Goal: Task Accomplishment & Management: Manage account settings

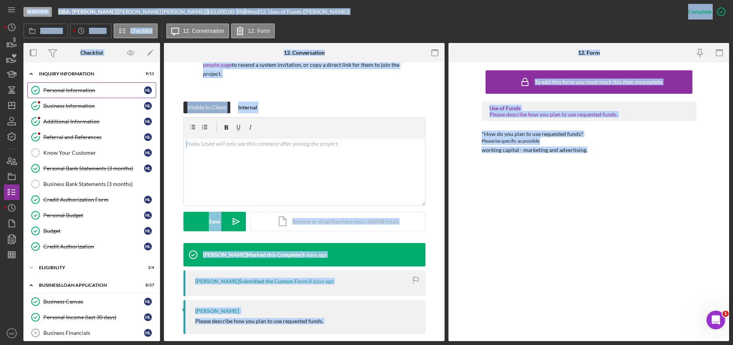
drag, startPoint x: 67, startPoint y: 88, endPoint x: 57, endPoint y: 90, distance: 10.7
click at [67, 88] on div "Personal Information" at bounding box center [93, 90] width 101 height 6
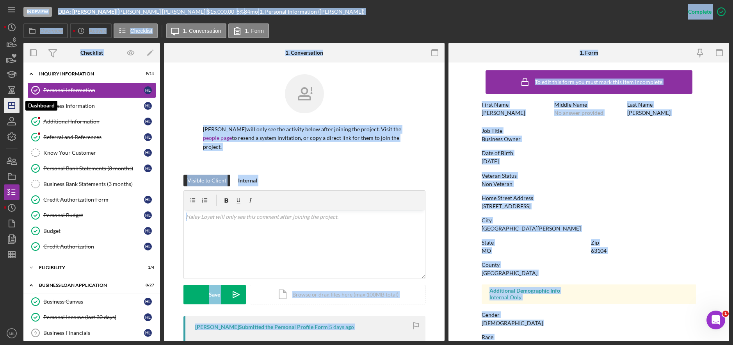
click at [11, 104] on icon "Icon/Dashboard" at bounding box center [12, 106] width 20 height 20
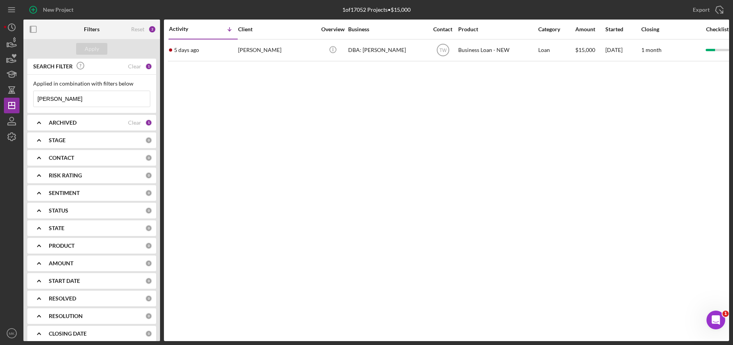
click at [60, 100] on input "[PERSON_NAME]" at bounding box center [92, 99] width 116 height 16
drag, startPoint x: 60, startPoint y: 100, endPoint x: 20, endPoint y: 101, distance: 40.2
click at [20, 101] on div "New Project 1 of 17052 Projects • $15,000 [PERSON_NAME] Export Icon/Export Filt…" at bounding box center [367, 170] width 726 height 341
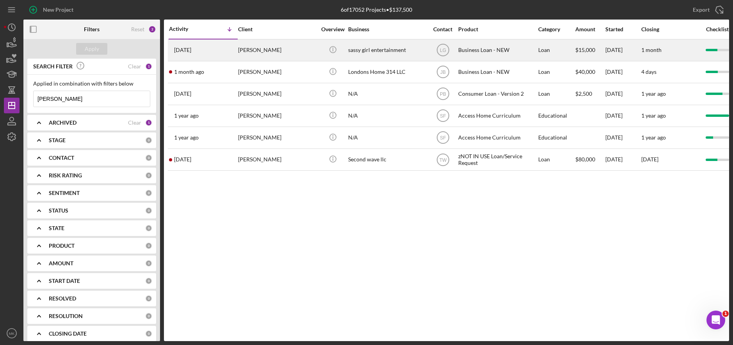
type input "[PERSON_NAME]"
click at [396, 55] on div "sassy girl entertainment" at bounding box center [387, 50] width 78 height 21
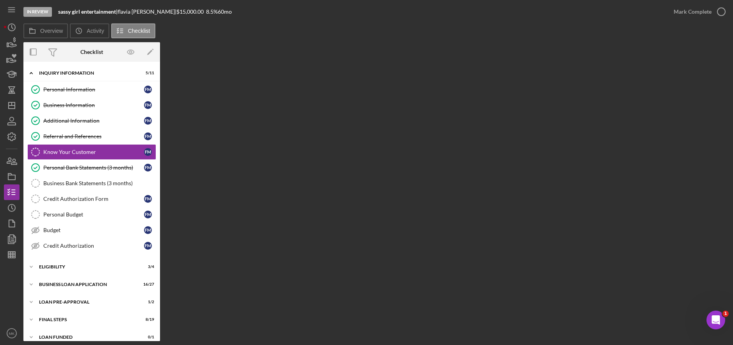
scroll to position [8, 0]
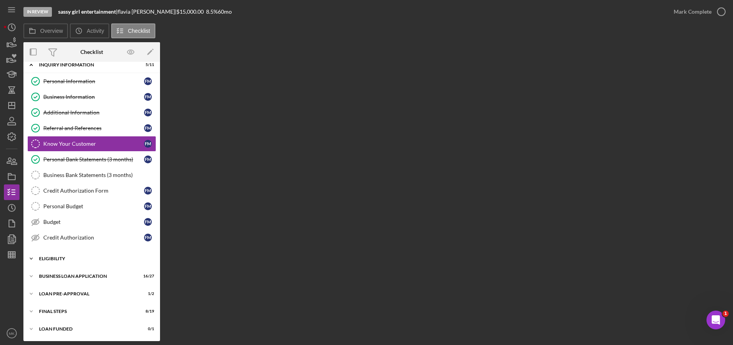
click at [63, 260] on div "ELIGIBILITY" at bounding box center [94, 258] width 111 height 5
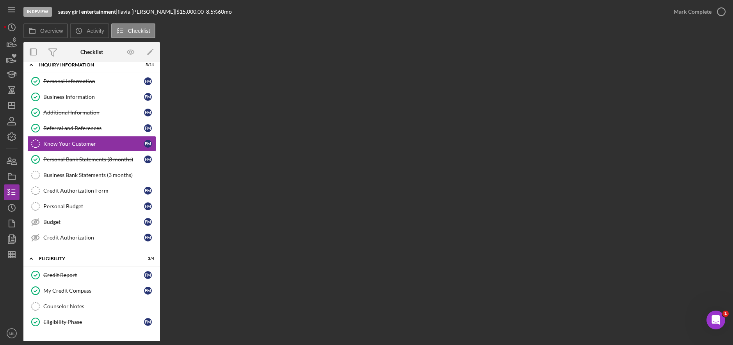
scroll to position [75, 0]
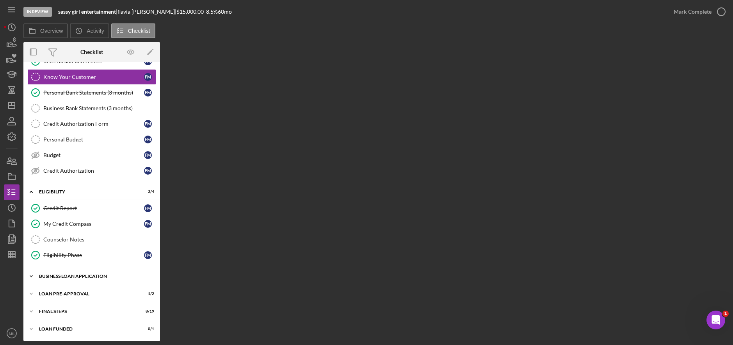
click at [69, 278] on div "BUSINESS LOAN APPLICATION" at bounding box center [94, 276] width 111 height 5
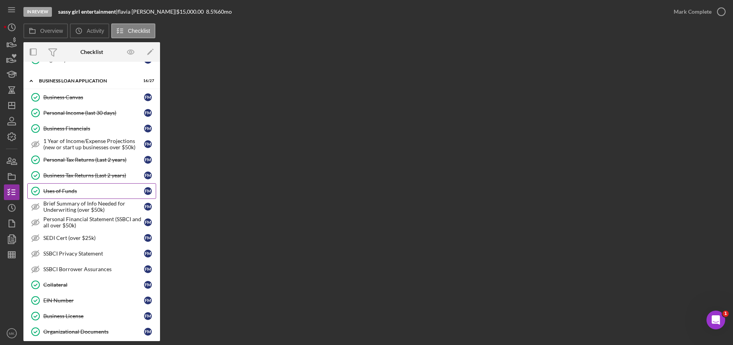
scroll to position [309, 0]
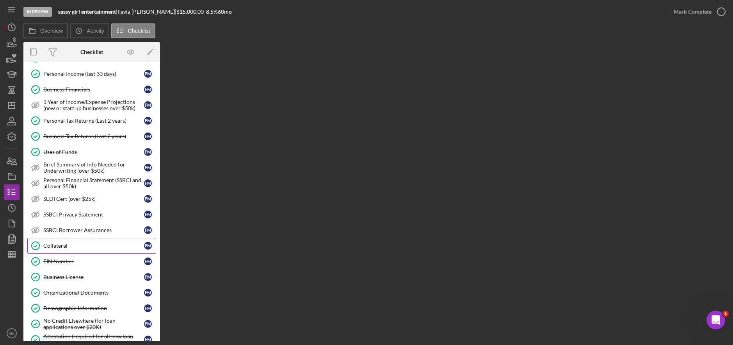
click at [75, 249] on link "Collateral Collateral f m" at bounding box center [91, 246] width 129 height 16
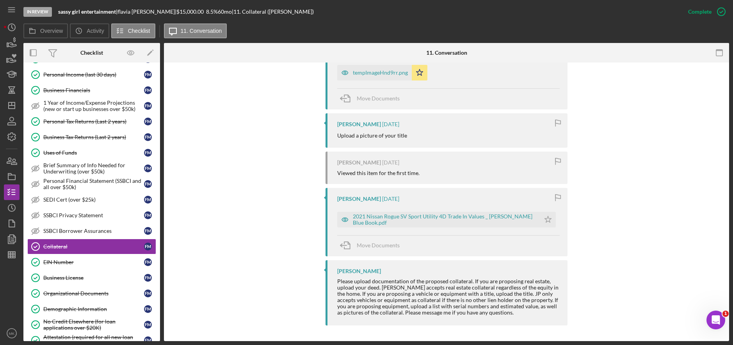
scroll to position [192, 0]
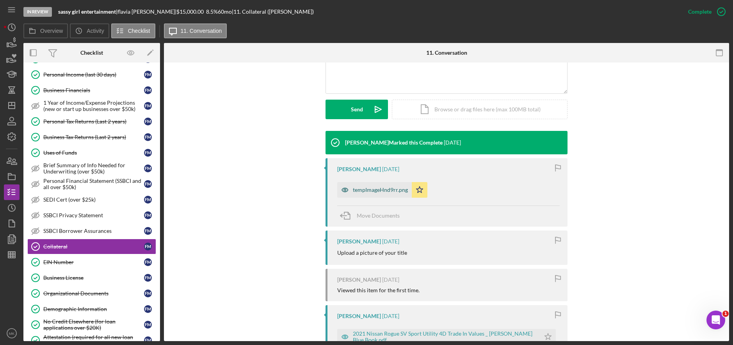
click at [383, 191] on div "tempImageHnd9rr.png" at bounding box center [380, 190] width 55 height 6
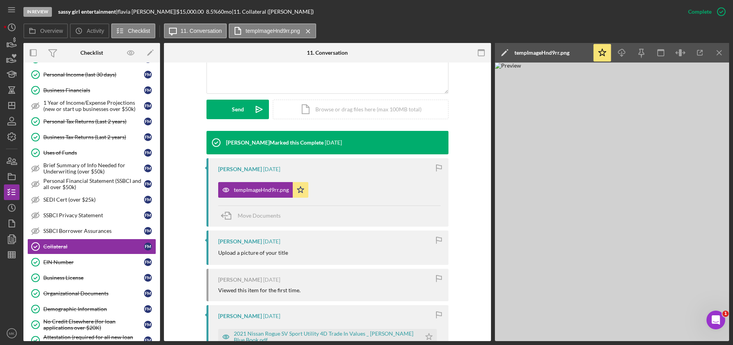
click at [565, 207] on img at bounding box center [612, 201] width 234 height 278
click at [607, 173] on img at bounding box center [612, 201] width 234 height 278
click at [662, 131] on img at bounding box center [612, 201] width 234 height 278
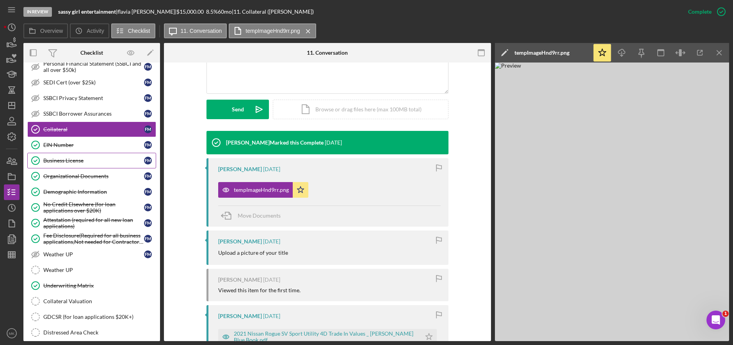
scroll to position [502, 0]
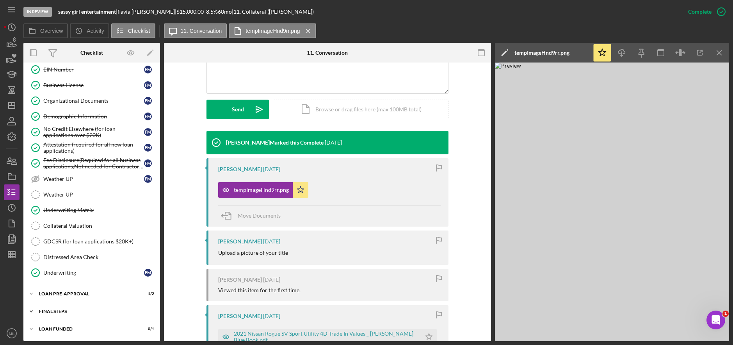
click at [57, 312] on div "FINAL STEPS" at bounding box center [94, 311] width 111 height 5
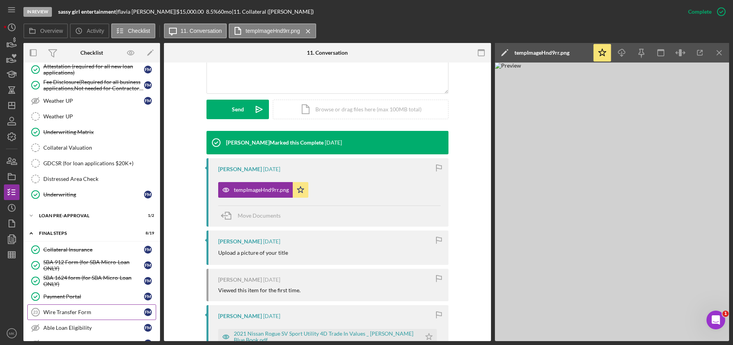
scroll to position [658, 0]
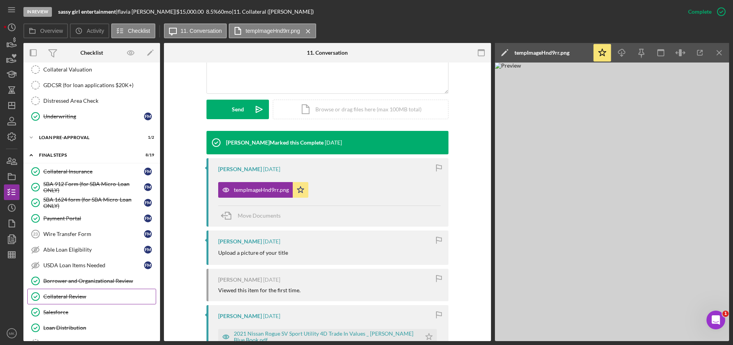
click at [79, 300] on div "Collateral Review" at bounding box center [99, 296] width 112 height 6
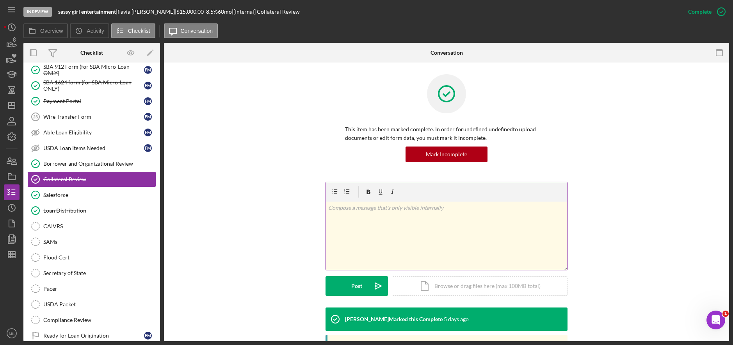
scroll to position [117, 0]
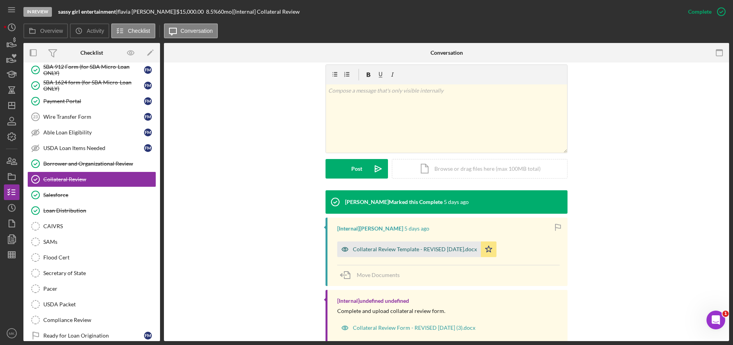
click at [393, 251] on div "Collateral Review Template - REVISED [DATE].docx" at bounding box center [415, 249] width 124 height 6
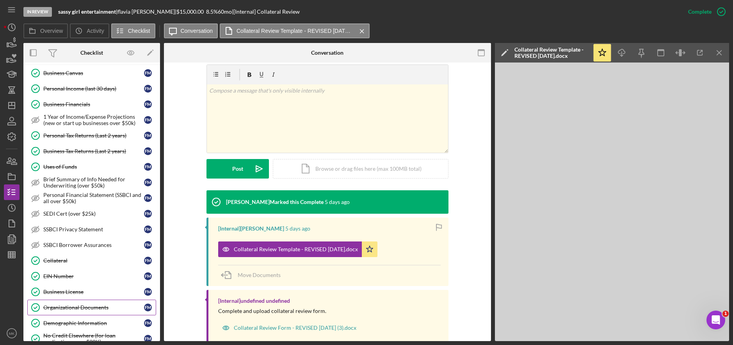
scroll to position [256, 0]
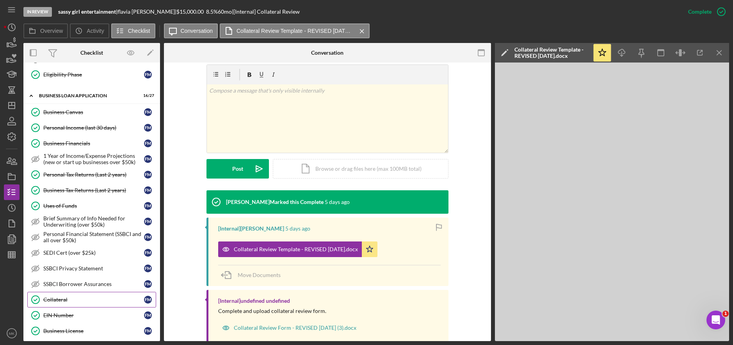
click at [83, 295] on link "Collateral Collateral f m" at bounding box center [91, 300] width 129 height 16
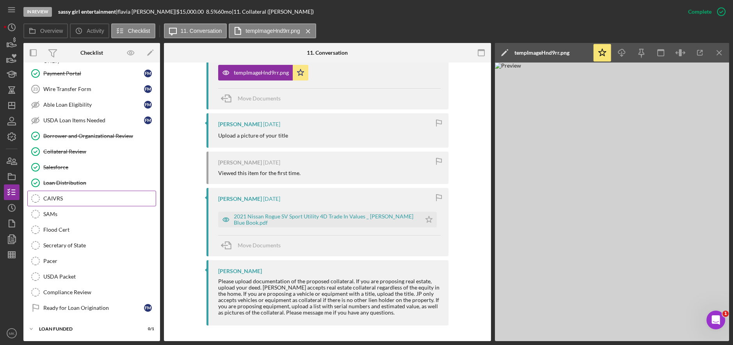
scroll to position [686, 0]
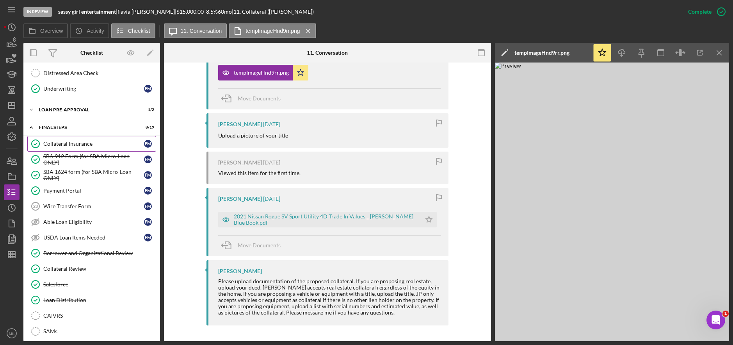
click at [95, 147] on link "Collateral Insurance Collateral Insurance f m" at bounding box center [91, 144] width 129 height 16
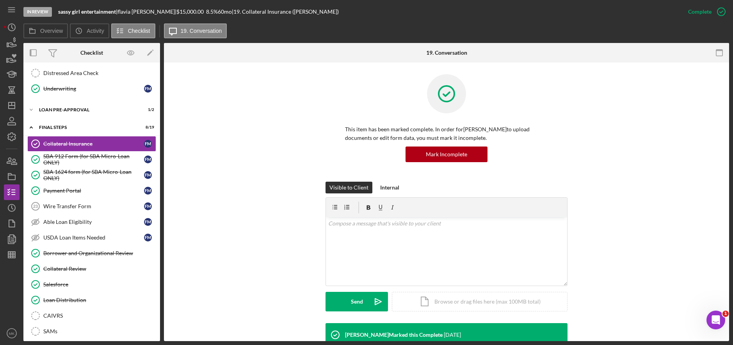
scroll to position [156, 0]
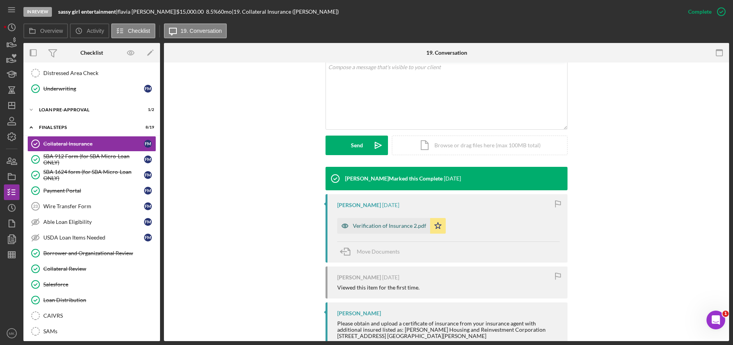
click at [370, 228] on div "Verification of Insurance 2.pdf" at bounding box center [389, 226] width 73 height 6
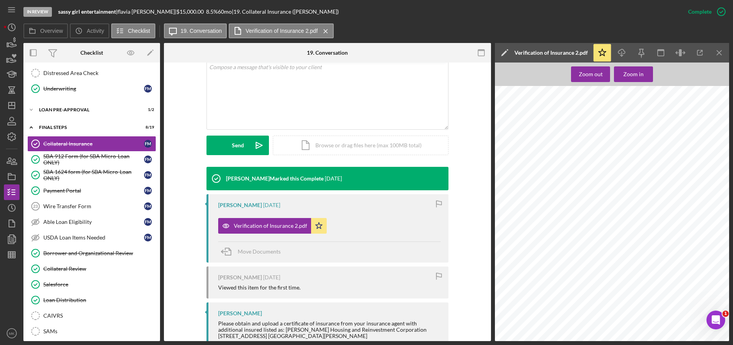
click at [518, 165] on div "Form_SCTNID_CTGRY.XX0713VOI_OTHER <docindex><index>VOI</index></docindex> BDF_A…" at bounding box center [614, 240] width 239 height 309
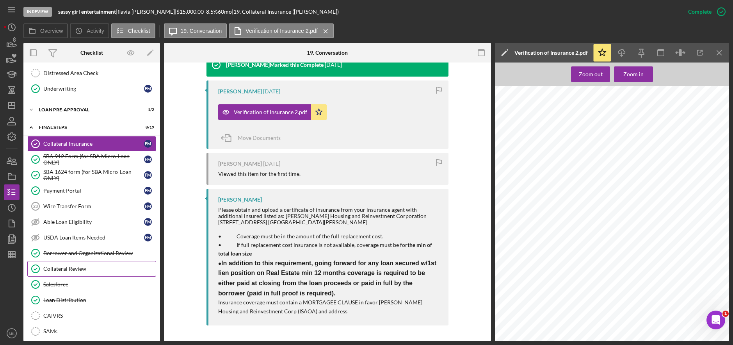
drag, startPoint x: 76, startPoint y: 263, endPoint x: 81, endPoint y: 265, distance: 5.1
click at [76, 263] on link "Collateral Review Collateral Review" at bounding box center [91, 269] width 129 height 16
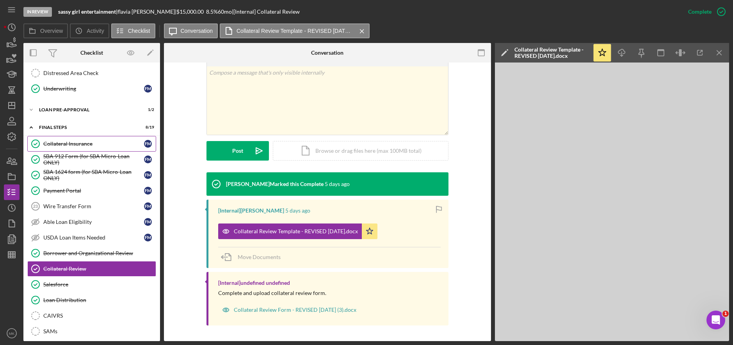
scroll to position [647, 0]
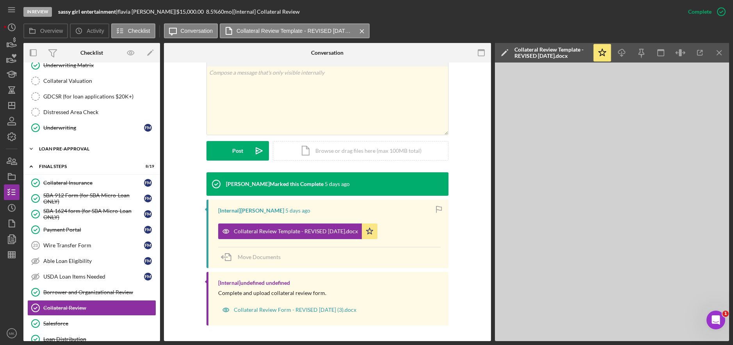
click at [72, 148] on div "LOAN PRE-APPROVAL" at bounding box center [94, 148] width 111 height 5
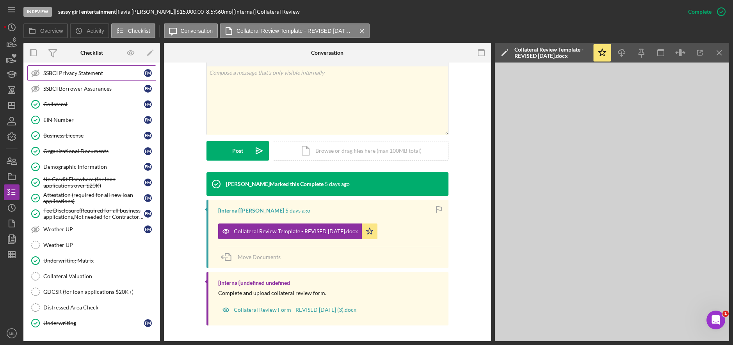
scroll to position [412, 0]
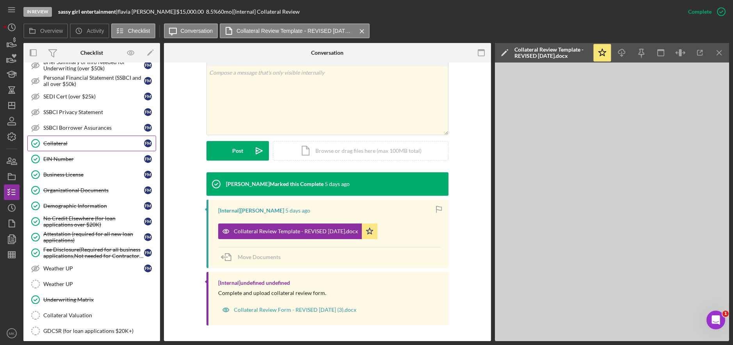
click at [70, 140] on div "Collateral" at bounding box center [93, 143] width 101 height 6
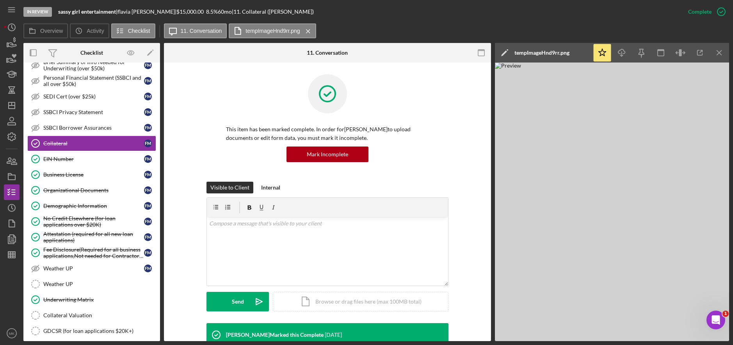
scroll to position [309, 0]
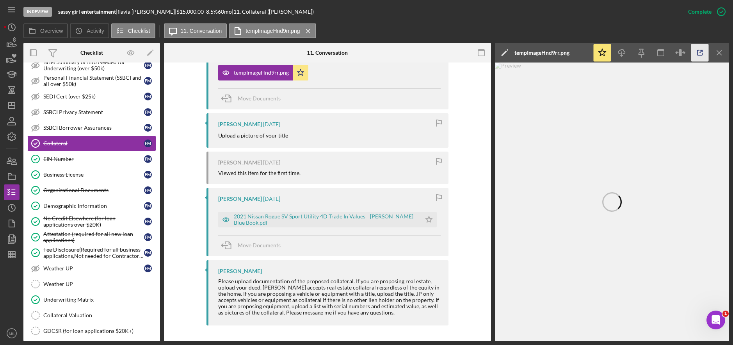
click at [699, 55] on icon "button" at bounding box center [701, 53] width 18 height 18
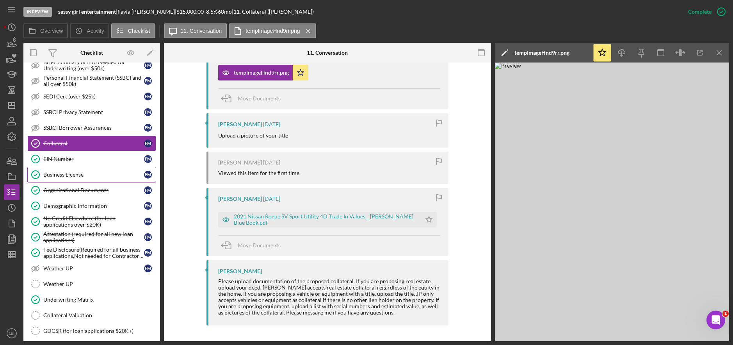
drag, startPoint x: 82, startPoint y: 175, endPoint x: 74, endPoint y: 178, distance: 9.4
click at [82, 175] on div "Business License" at bounding box center [93, 174] width 101 height 6
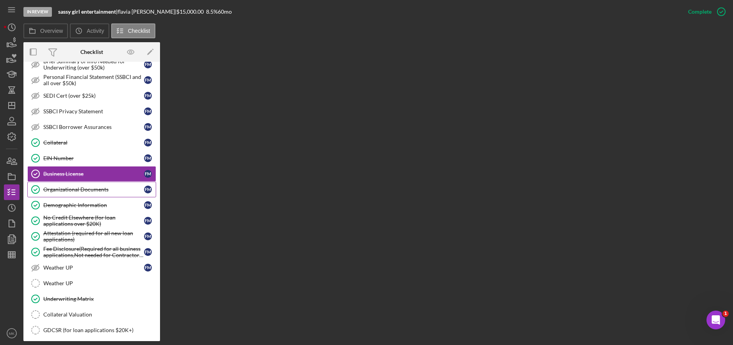
click at [98, 188] on div "Organizational Documents" at bounding box center [93, 189] width 101 height 6
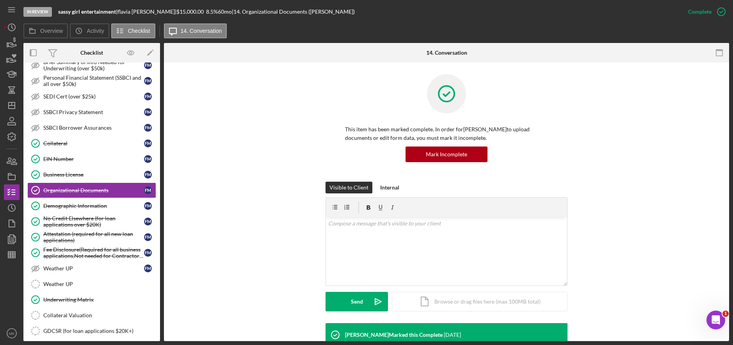
scroll to position [234, 0]
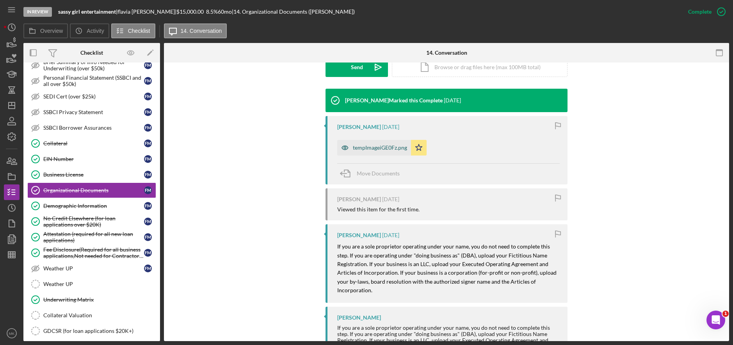
click at [371, 150] on div "tempImageiGE0Fz.png" at bounding box center [380, 148] width 54 height 6
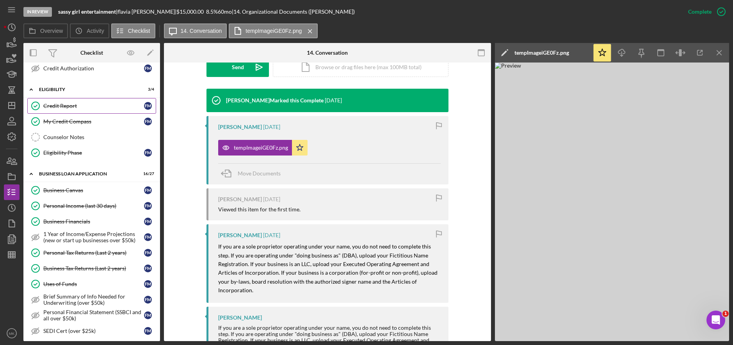
scroll to position [0, 0]
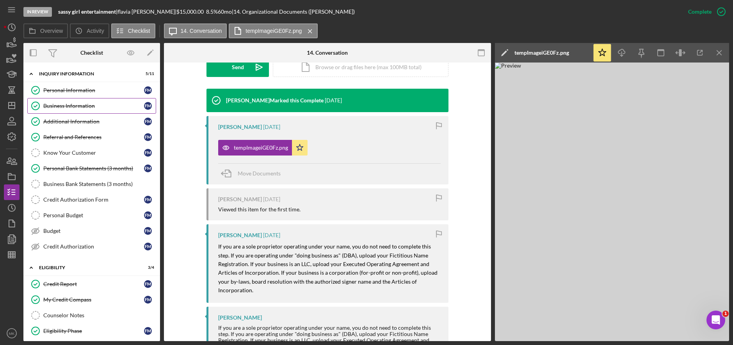
click at [89, 105] on div "Business Information" at bounding box center [93, 106] width 101 height 6
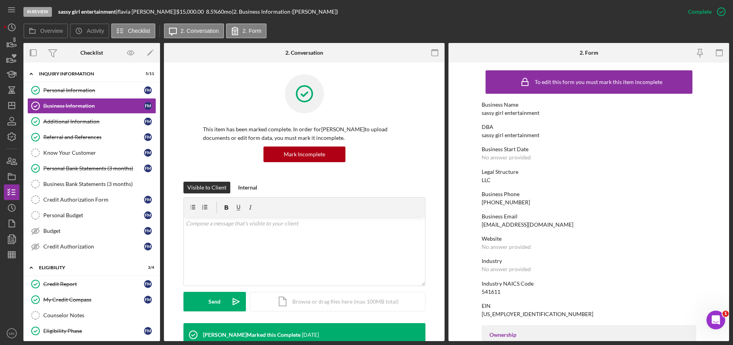
scroll to position [156, 0]
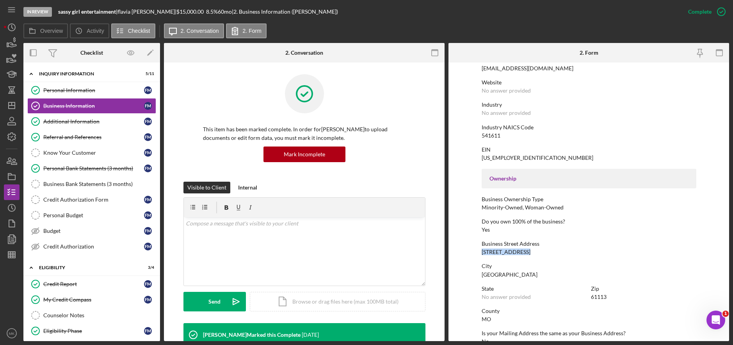
drag, startPoint x: 483, startPoint y: 253, endPoint x: 536, endPoint y: 253, distance: 53.5
click at [536, 253] on div "Business Street Address [STREET_ADDRESS]" at bounding box center [589, 248] width 215 height 14
copy div "[STREET_ADDRESS]"
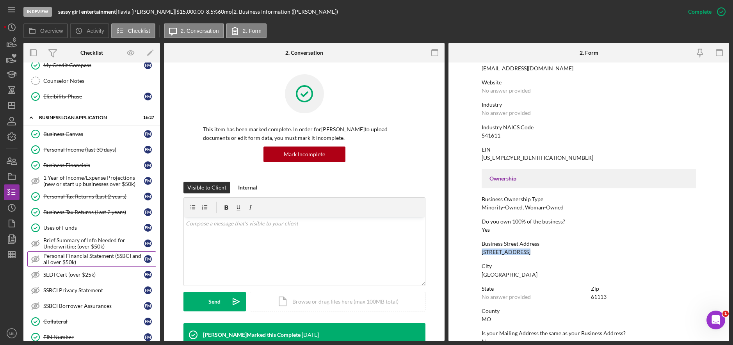
scroll to position [312, 0]
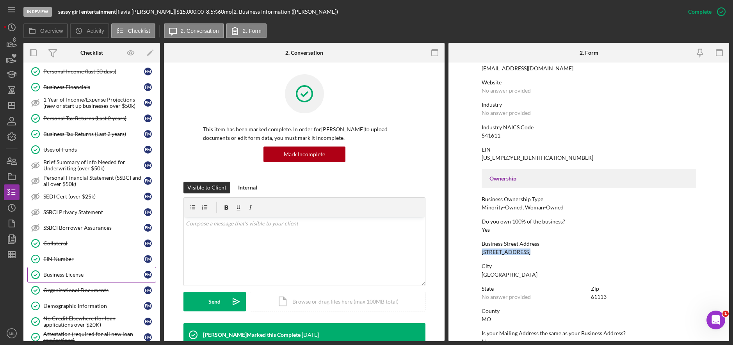
click at [80, 280] on link "Business License Business License f m" at bounding box center [91, 275] width 129 height 16
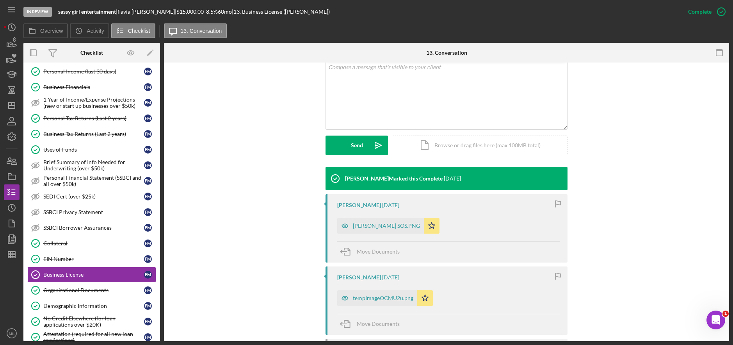
scroll to position [195, 0]
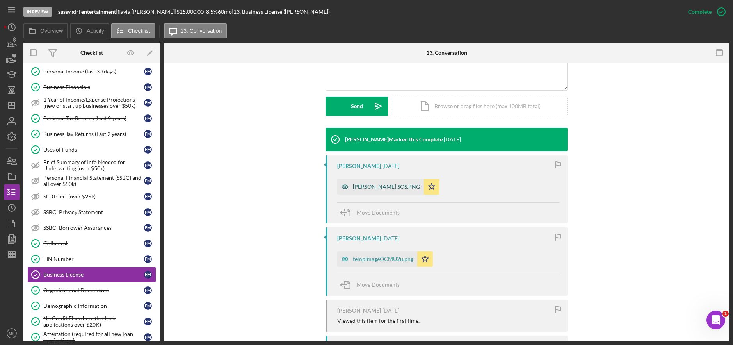
click at [356, 186] on div "[PERSON_NAME] SOS.PNG" at bounding box center [386, 187] width 67 height 6
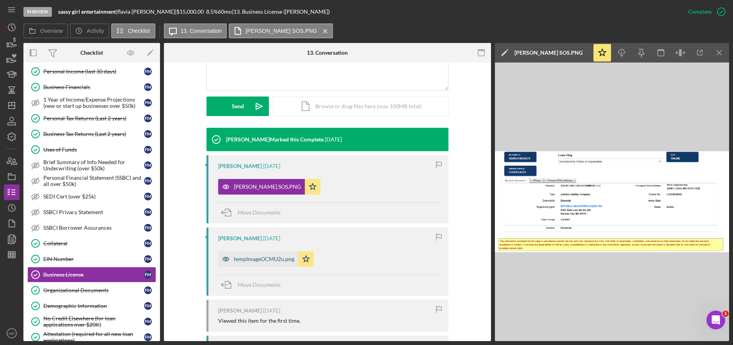
click at [268, 256] on div "tempImageOCMU2u.png" at bounding box center [264, 259] width 61 height 6
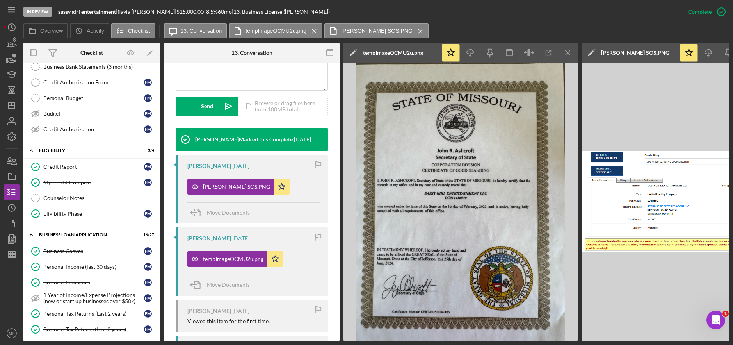
scroll to position [0, 0]
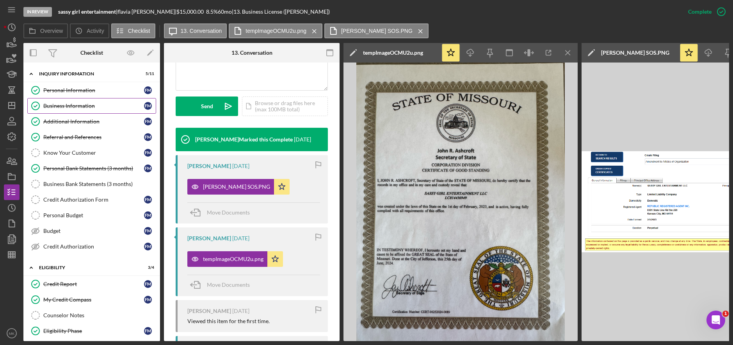
drag, startPoint x: 84, startPoint y: 95, endPoint x: 66, endPoint y: 107, distance: 21.2
click at [84, 95] on link "Personal Information Personal Information f m" at bounding box center [91, 90] width 129 height 16
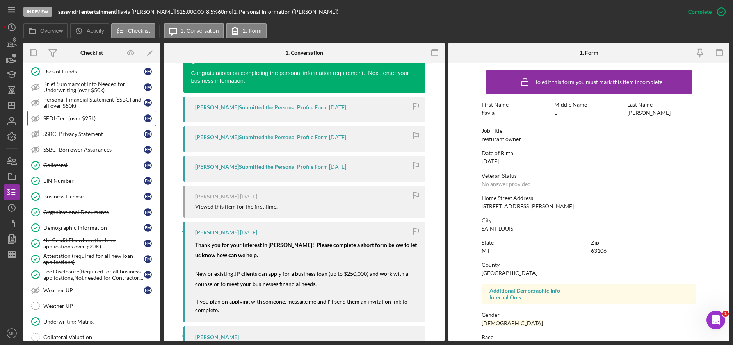
scroll to position [430, 0]
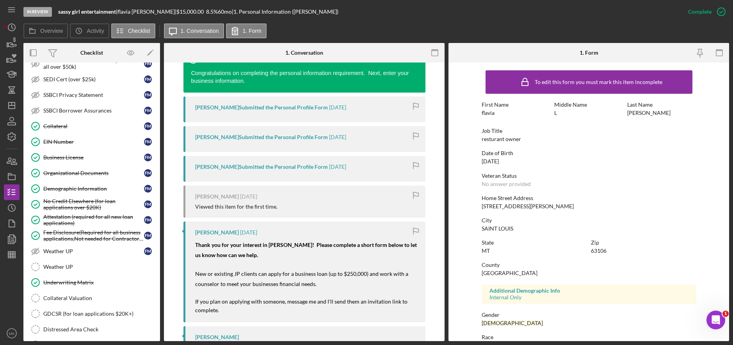
click at [84, 123] on div "Collateral" at bounding box center [93, 126] width 101 height 6
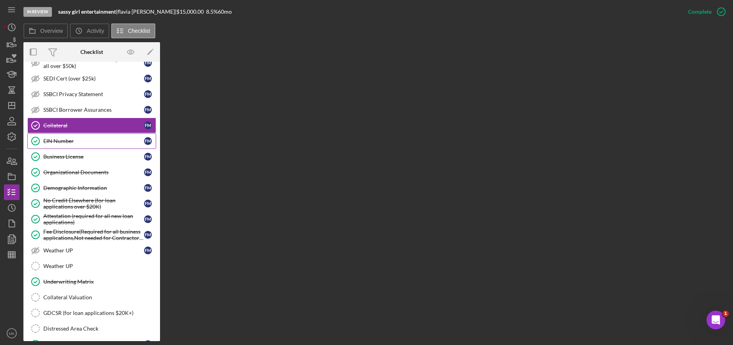
click at [87, 142] on div "EIN Number" at bounding box center [93, 141] width 101 height 6
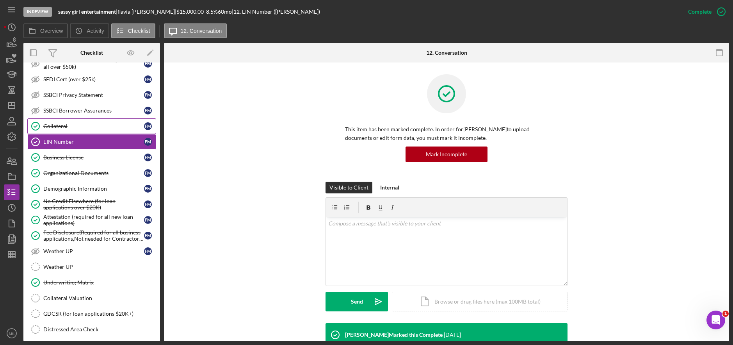
click at [86, 128] on div "Collateral" at bounding box center [93, 126] width 101 height 6
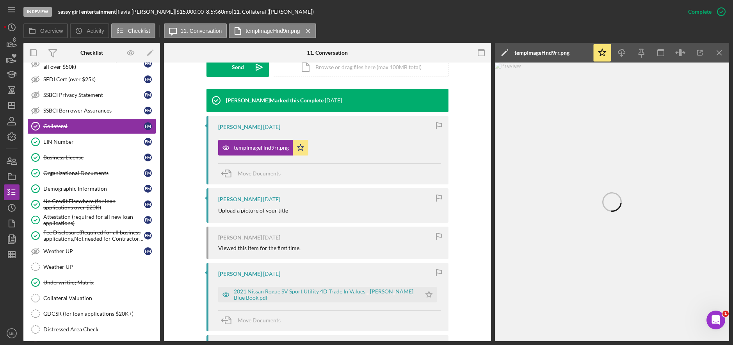
scroll to position [309, 0]
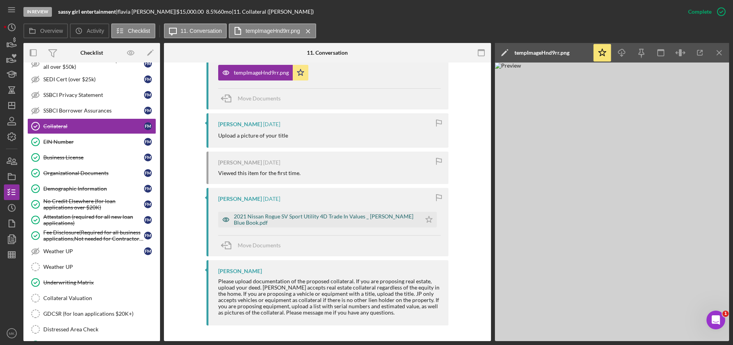
click at [339, 219] on div "2021 Nissan Rogue SV Sport Utility 4D Trade In Values _ [PERSON_NAME] Blue Book…" at bounding box center [326, 219] width 184 height 12
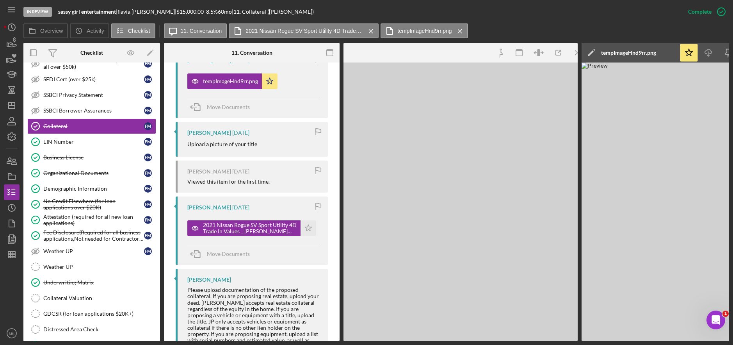
scroll to position [318, 0]
